Goal: Transaction & Acquisition: Purchase product/service

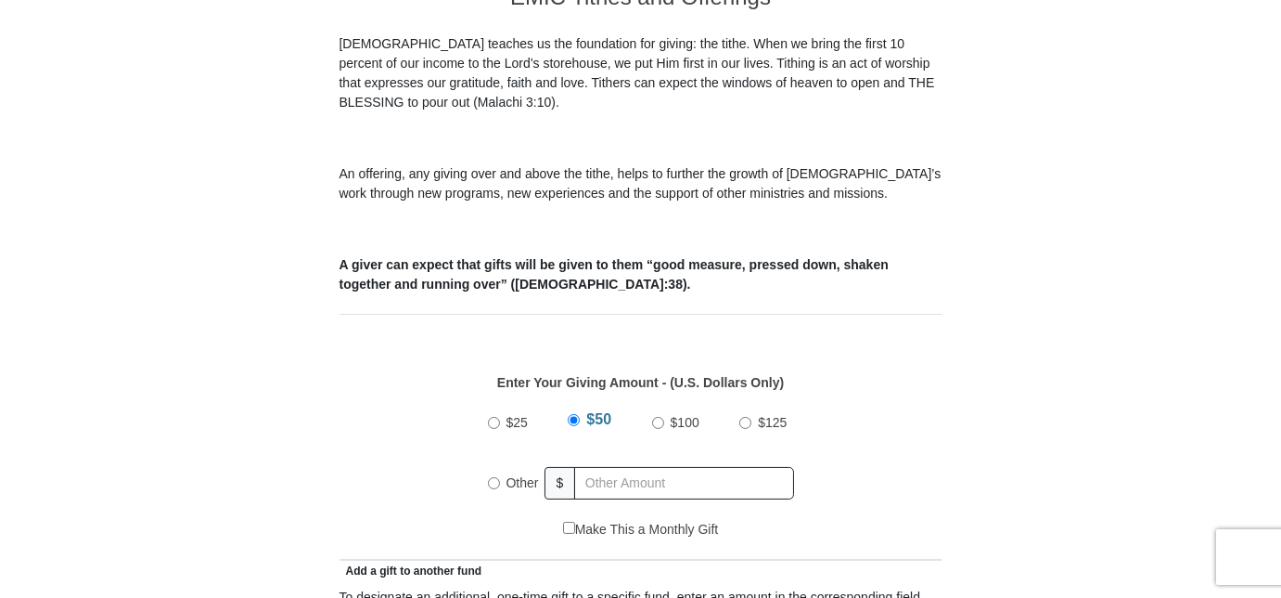
scroll to position [560, 0]
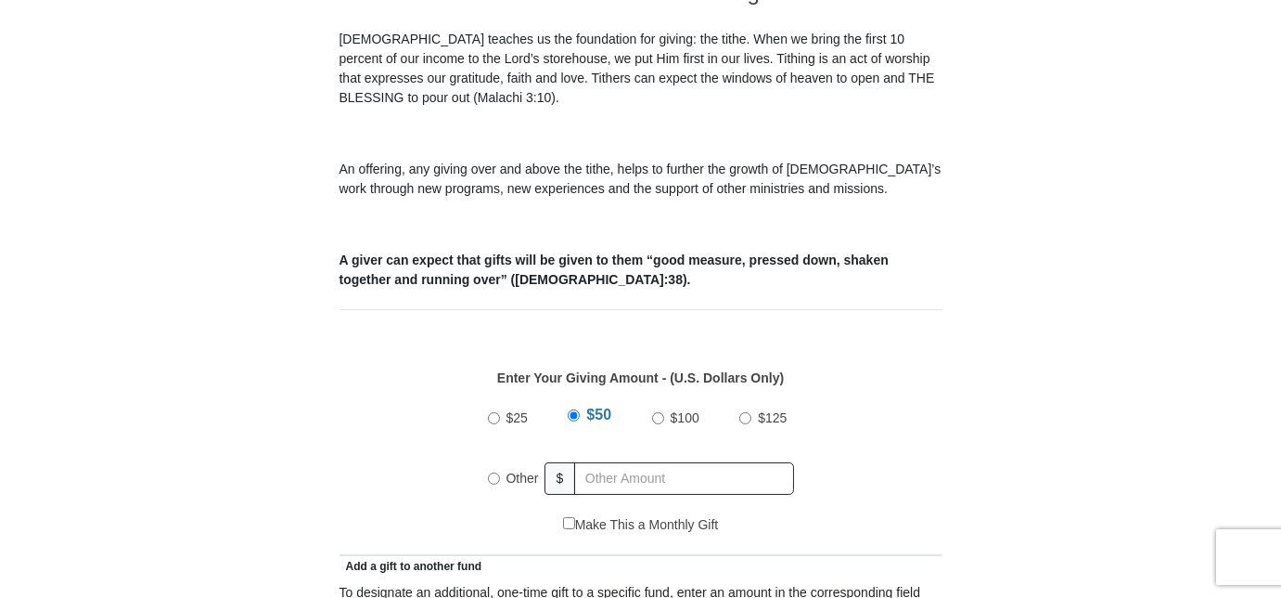
click at [492, 472] on input "Other" at bounding box center [494, 478] width 12 height 12
radio input "true"
click at [595, 462] on input "text" at bounding box center [688, 478] width 212 height 32
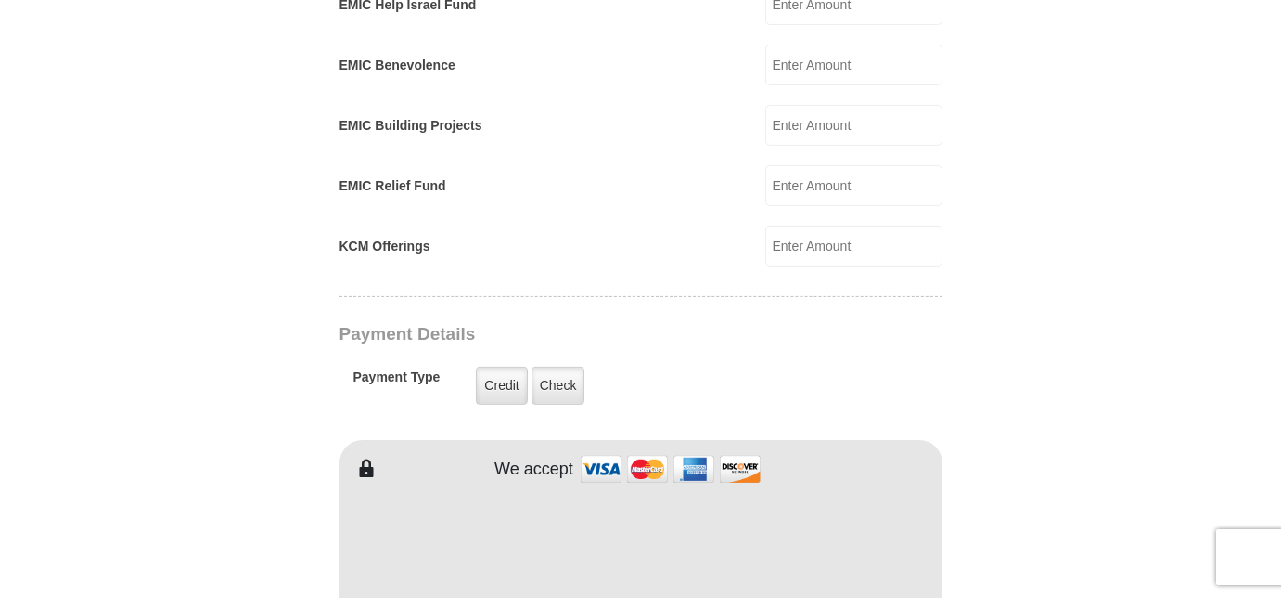
scroll to position [1266, 0]
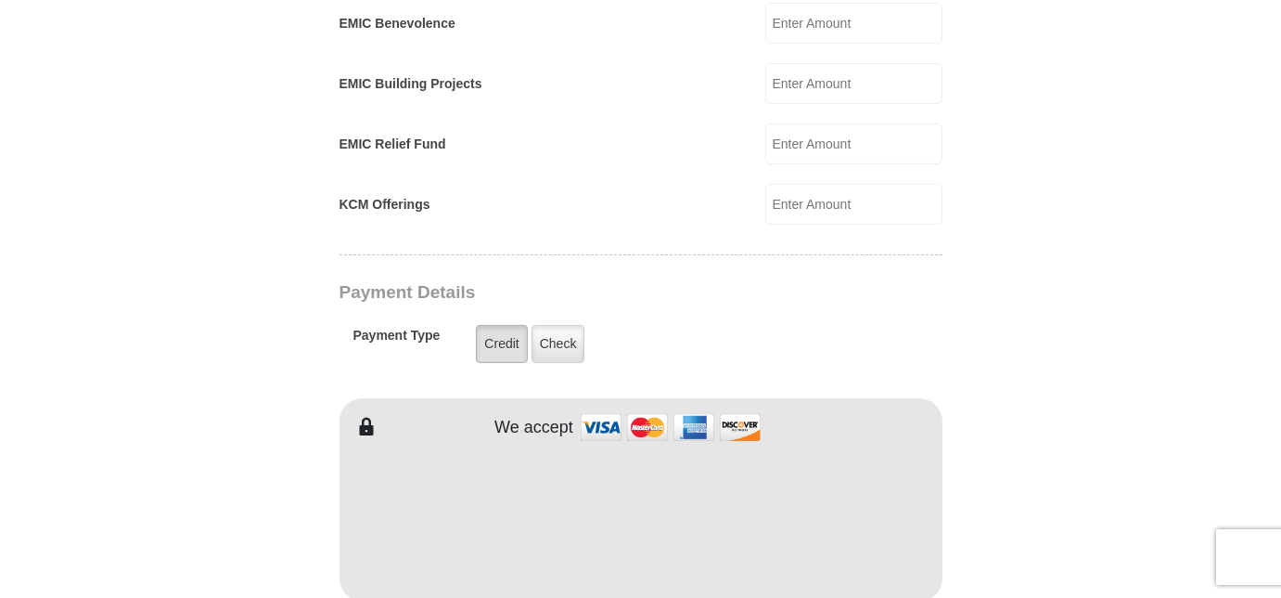
type input "500.00"
click at [503, 325] on label "Credit" at bounding box center [501, 344] width 51 height 38
click at [0, 0] on input "Credit" at bounding box center [0, 0] width 0 height 0
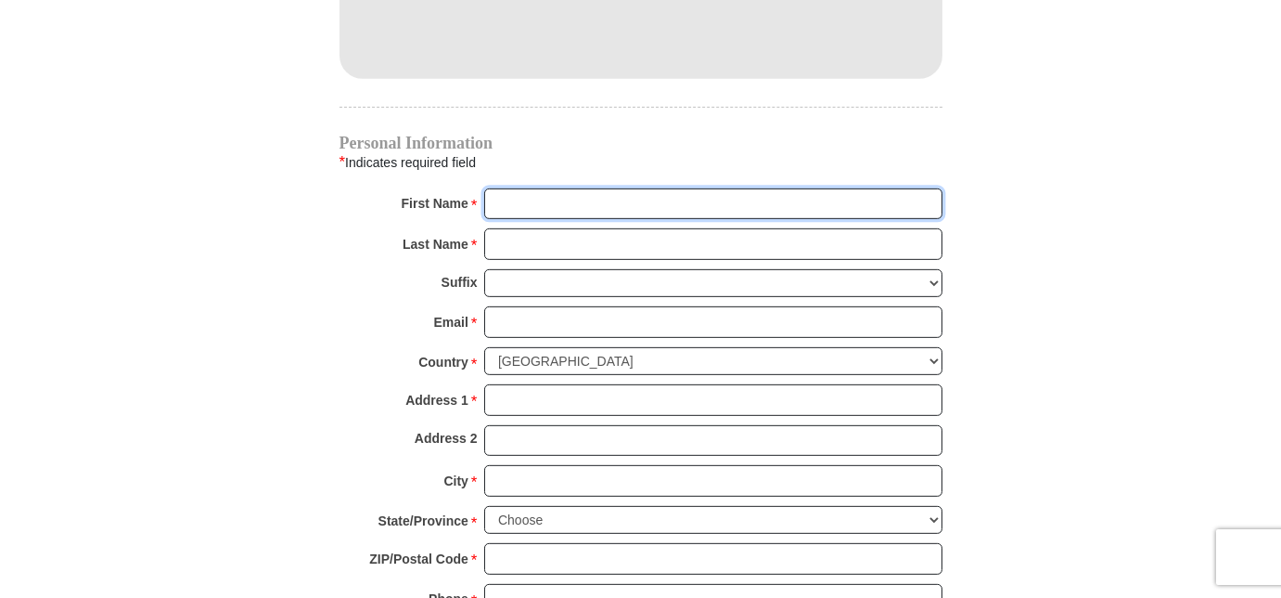
click at [514, 188] on input "First Name *" at bounding box center [713, 204] width 458 height 32
type input "Chester and June"
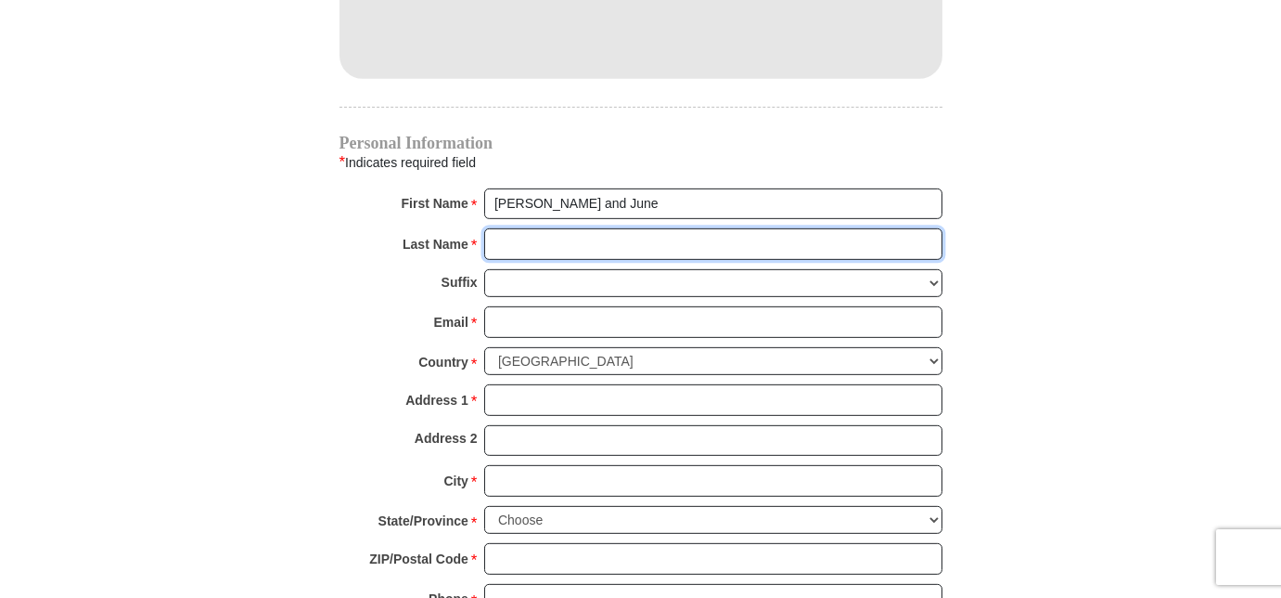
type input "Hart"
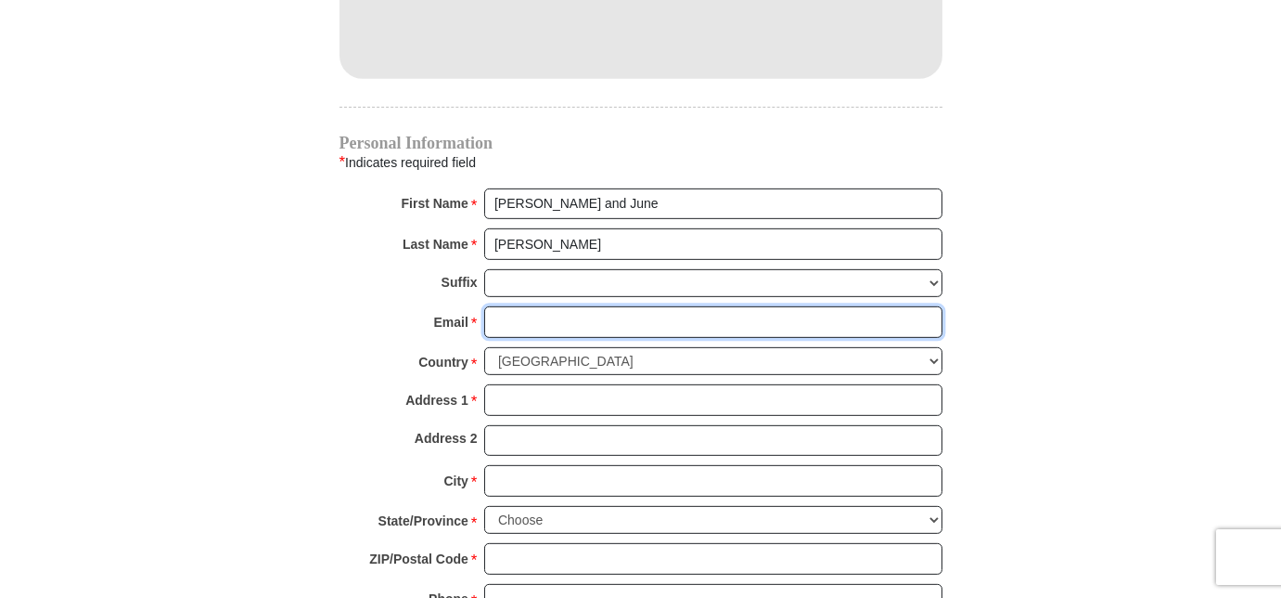
type input "junehart@cbtulsa.com"
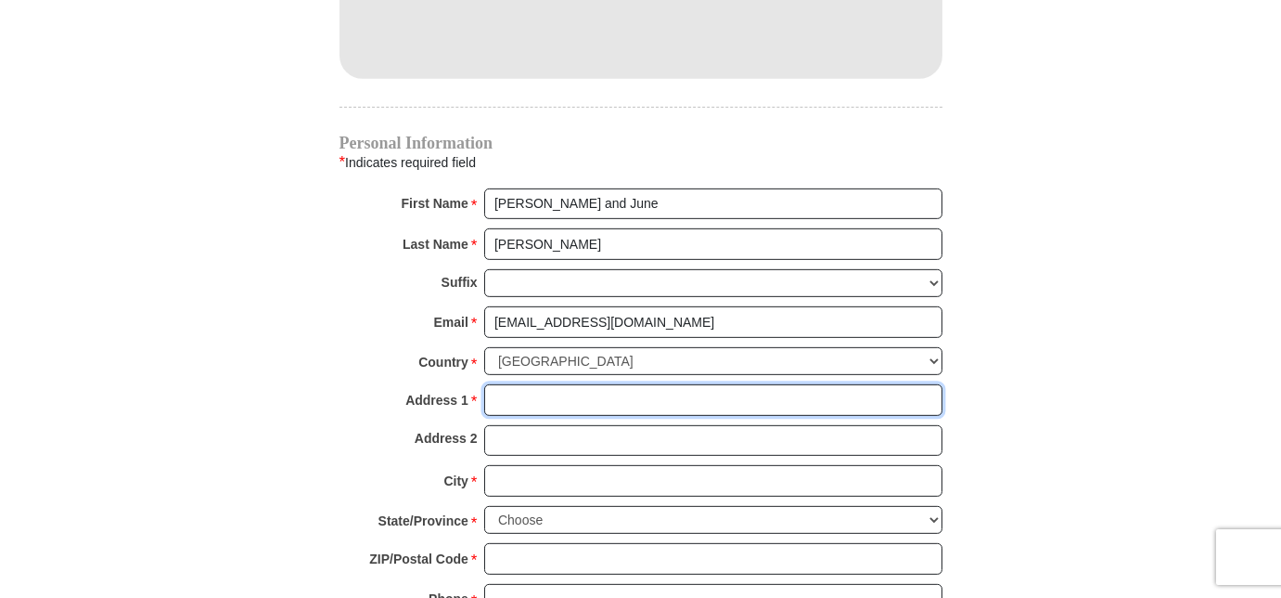
type input "13917 S 95th East Ave"
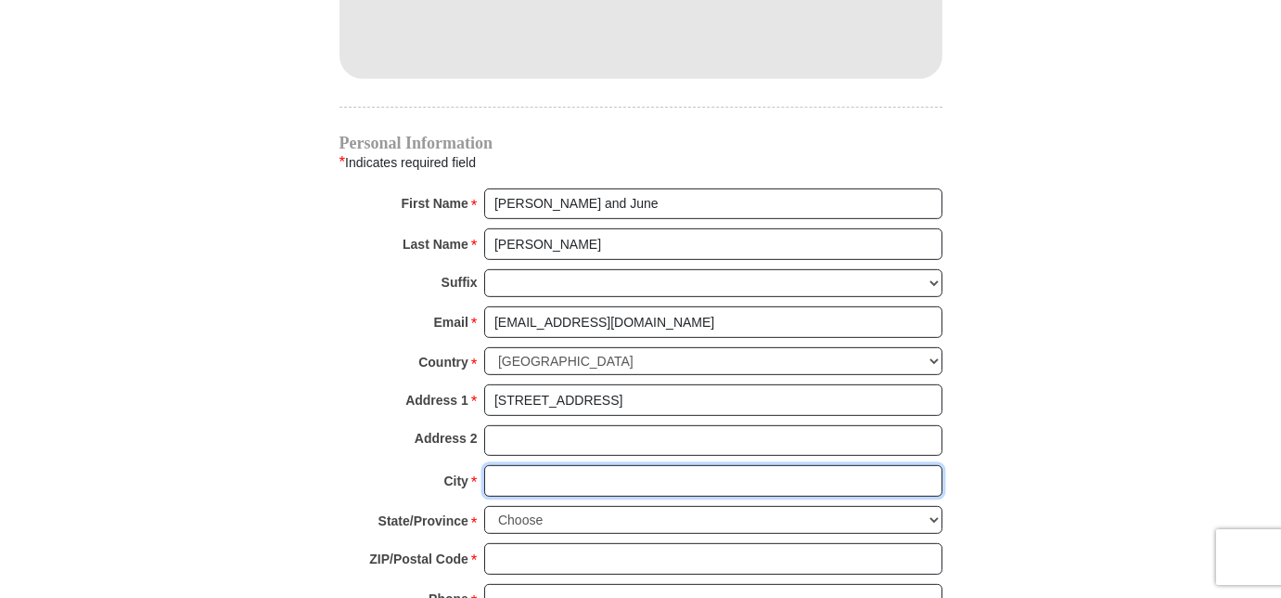
type input "BIXBY"
select select "OK"
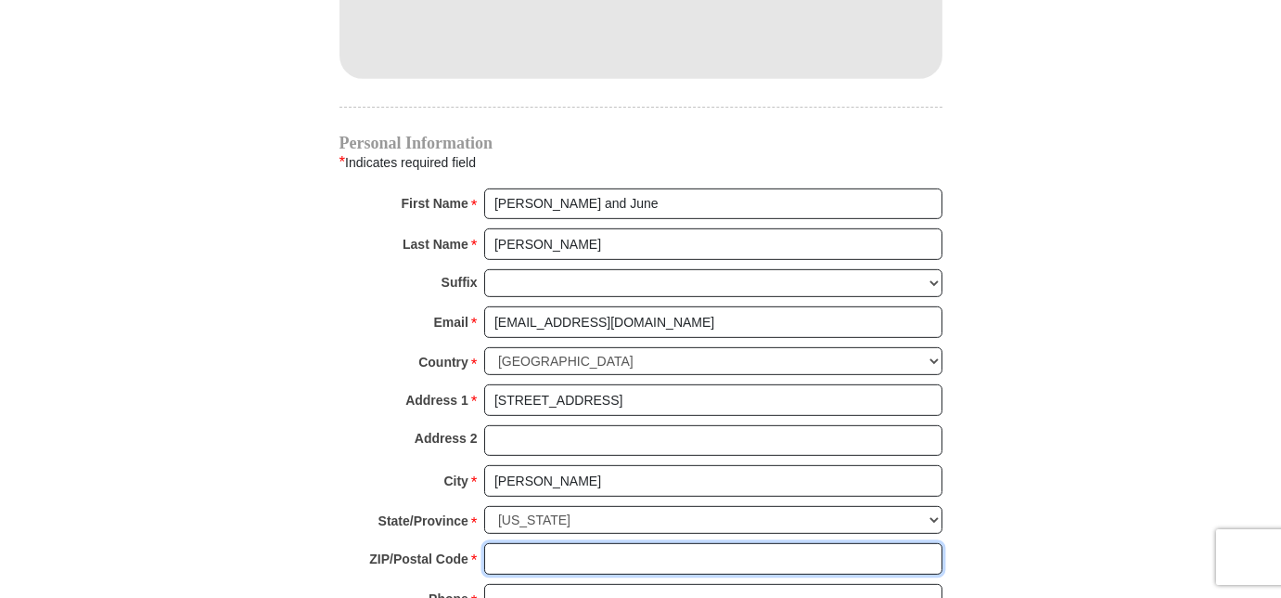
type input "74008"
type input "9188571831"
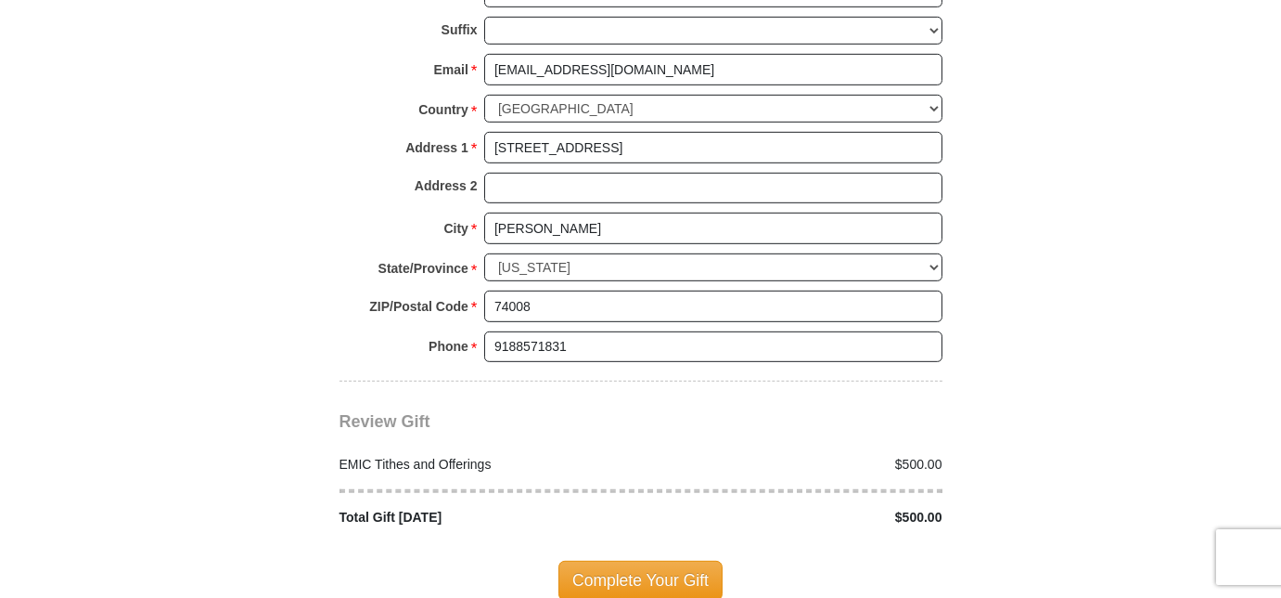
scroll to position [2083, 0]
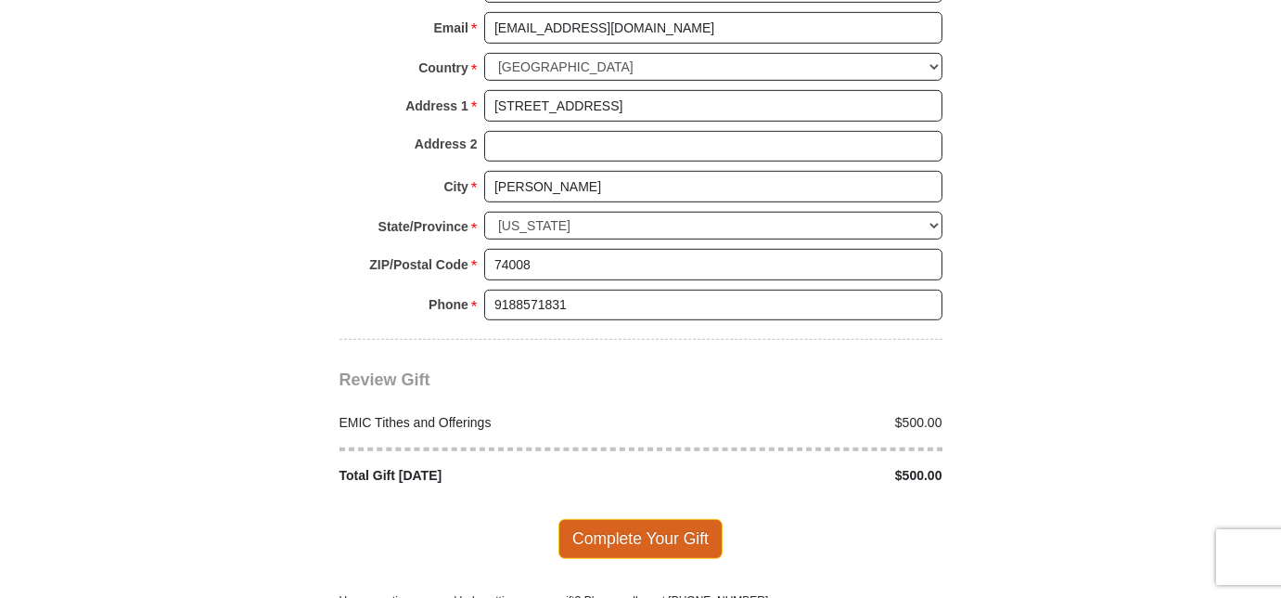
click at [663, 519] on span "Complete Your Gift" at bounding box center [641, 538] width 164 height 39
